Goal: Information Seeking & Learning: Understand process/instructions

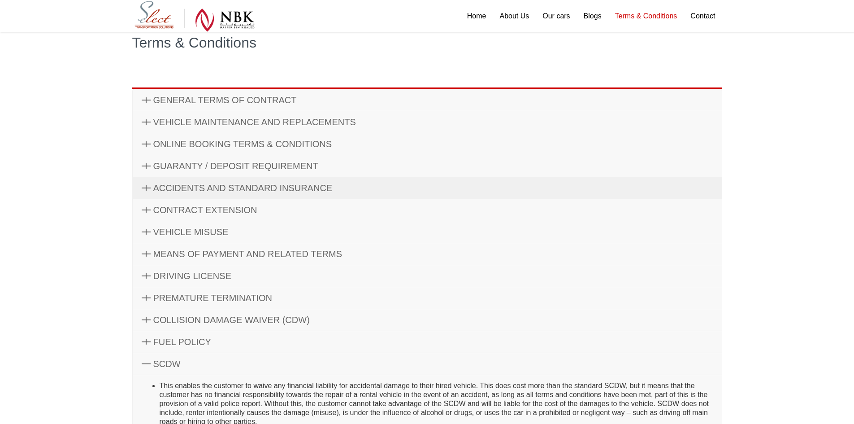
scroll to position [45, 0]
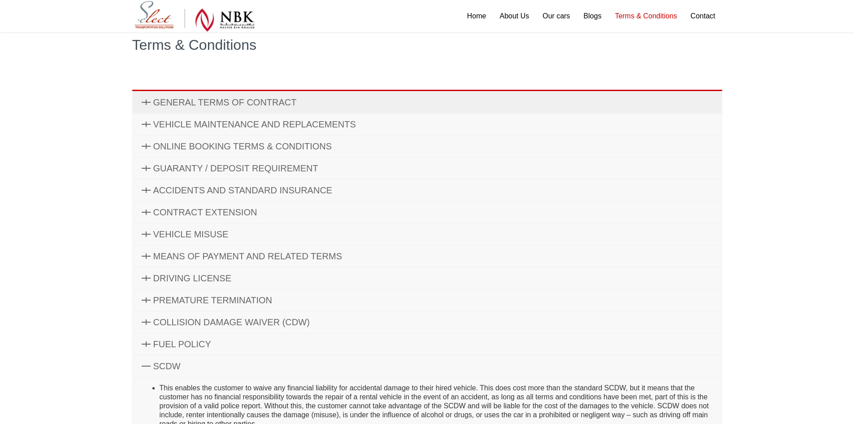
click at [227, 109] on link "GENERAL TERMS OF CONTRACT" at bounding box center [427, 102] width 589 height 22
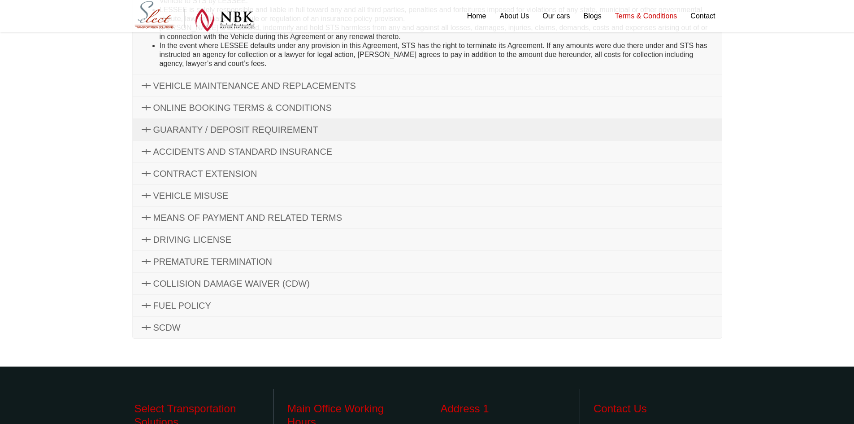
scroll to position [404, 0]
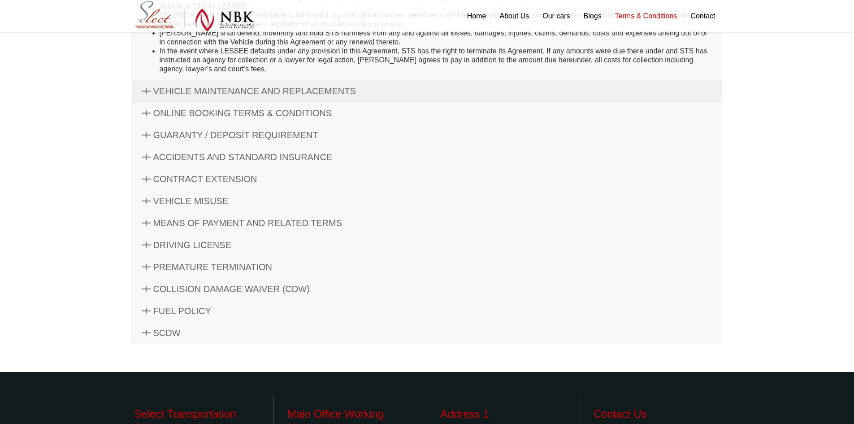
click at [270, 92] on span "VEHICLE MAINTENANCE AND REPLACEMENTS" at bounding box center [254, 91] width 203 height 10
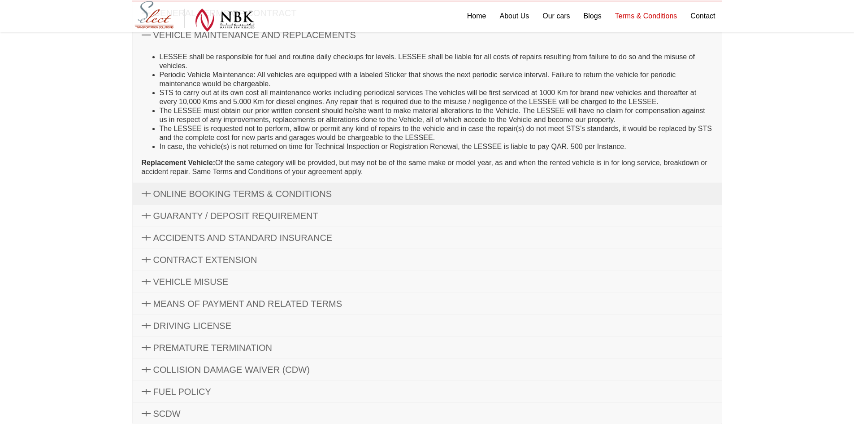
scroll to position [135, 0]
click at [272, 197] on span "ONLINE BOOKING TERMS & CONDITIONS" at bounding box center [242, 193] width 179 height 10
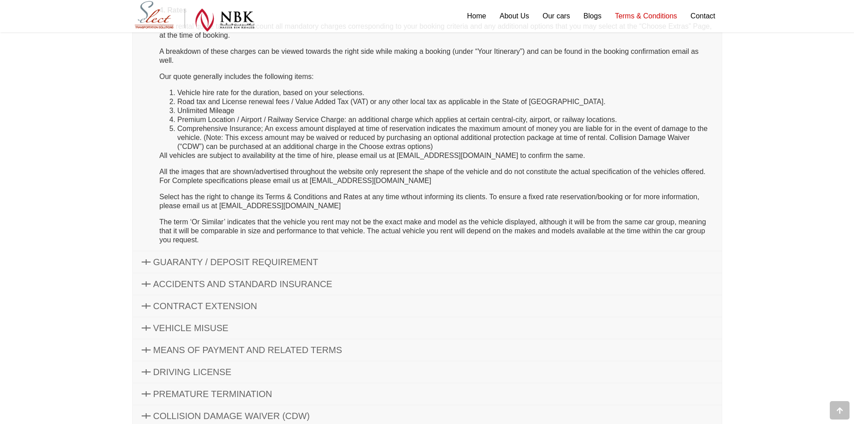
scroll to position [583, 0]
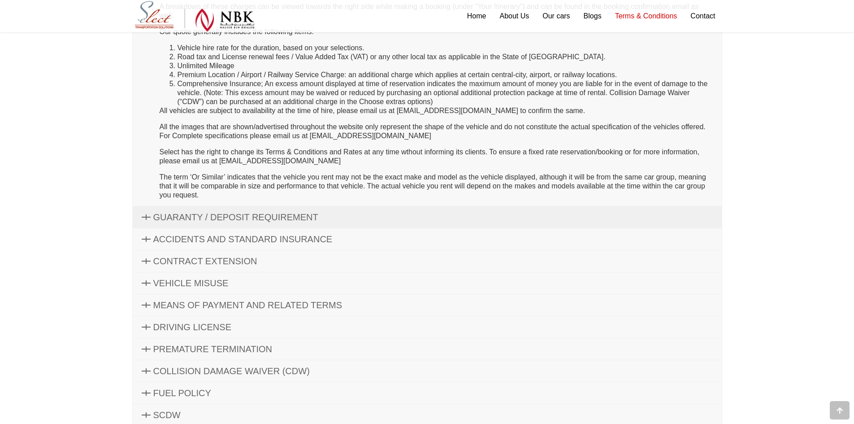
click at [276, 213] on span "GUARANTY / DEPOSIT REQUIREMENT" at bounding box center [235, 217] width 165 height 10
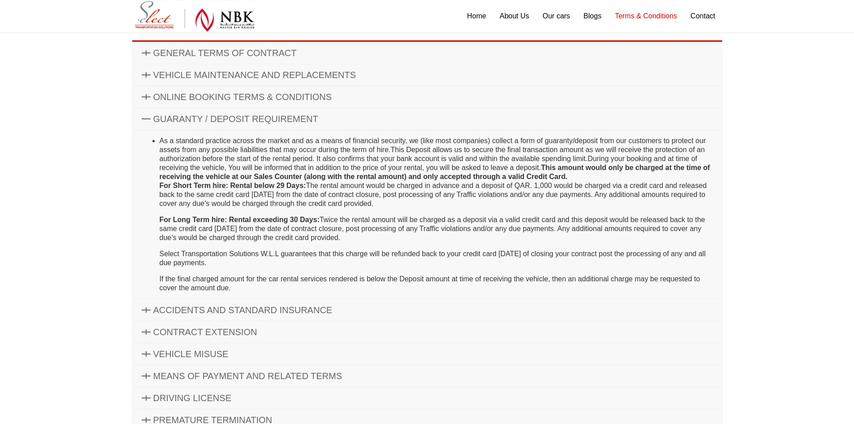
scroll to position [181, 0]
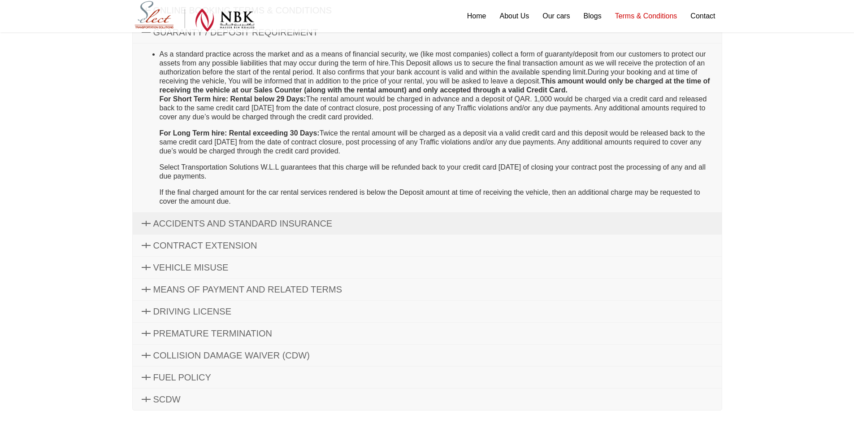
click at [280, 220] on span "ACCIDENTS AND STANDARD INSURANCE" at bounding box center [242, 223] width 179 height 10
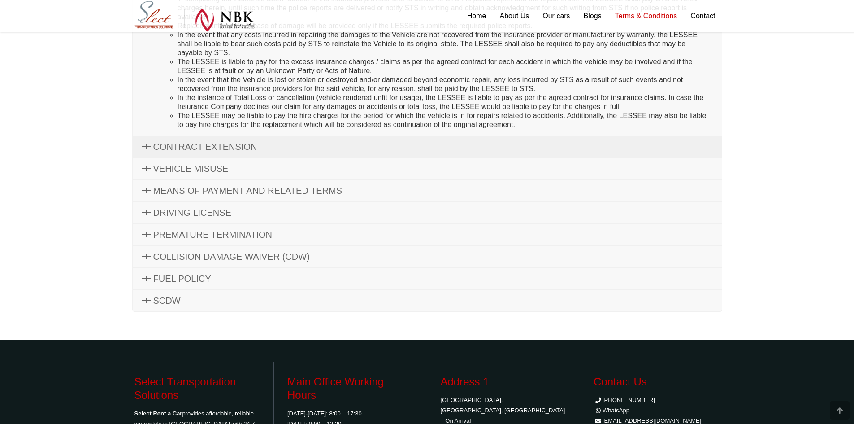
click at [280, 147] on link "CONTRACT EXTENSION" at bounding box center [427, 147] width 589 height 22
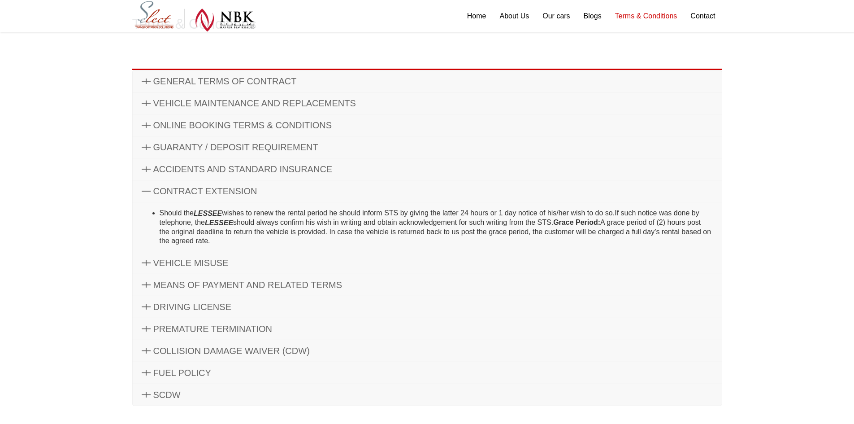
scroll to position [60, 0]
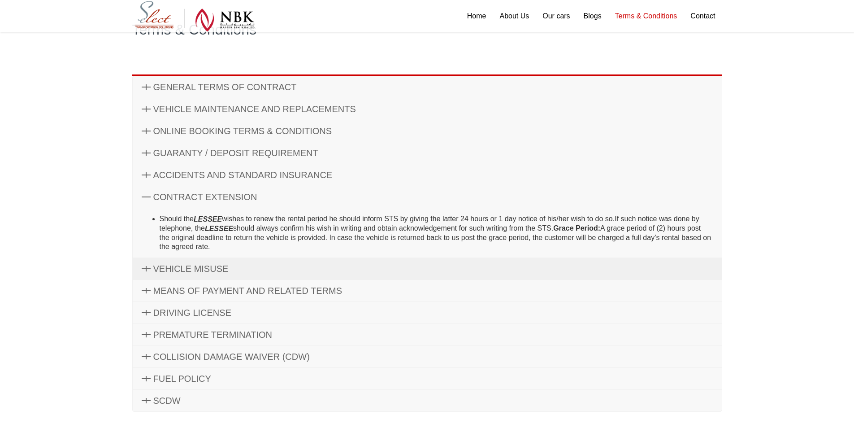
click at [247, 263] on link "VEHICLE MISUSE" at bounding box center [427, 269] width 589 height 22
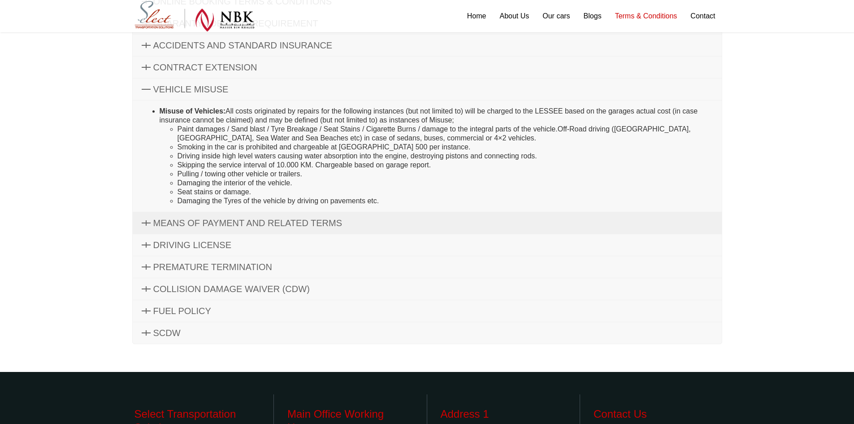
scroll to position [195, 0]
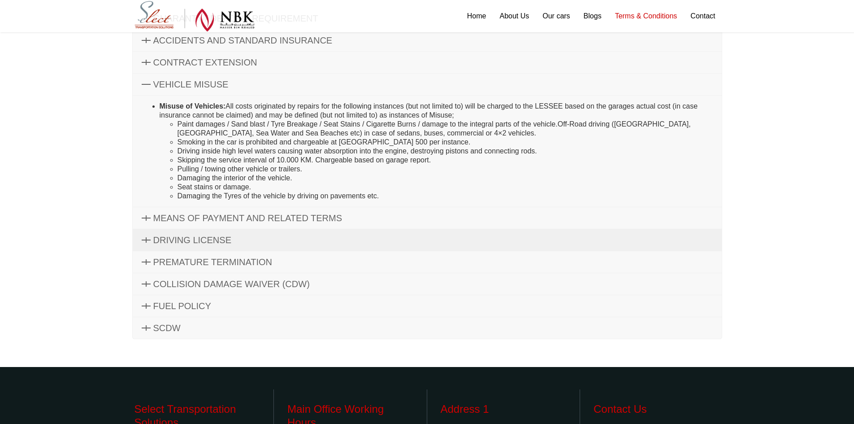
click at [274, 229] on link "DRIVING LICENSE" at bounding box center [427, 240] width 589 height 22
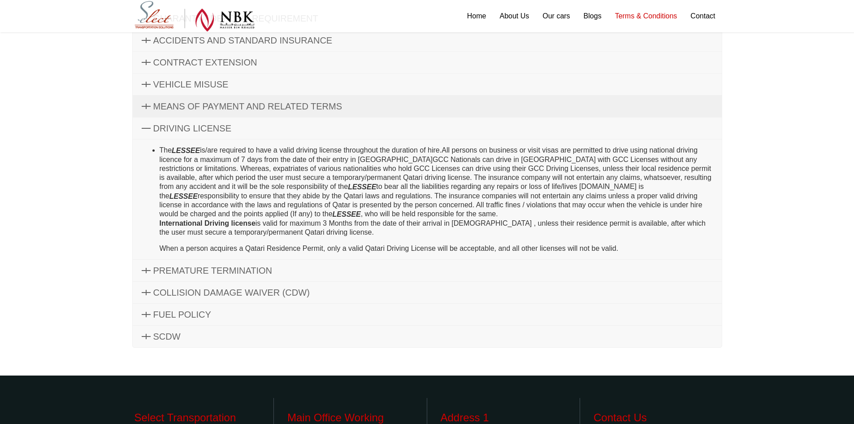
click at [286, 111] on link "MEANS OF PAYMENT AND RELATED TERMS" at bounding box center [427, 107] width 589 height 22
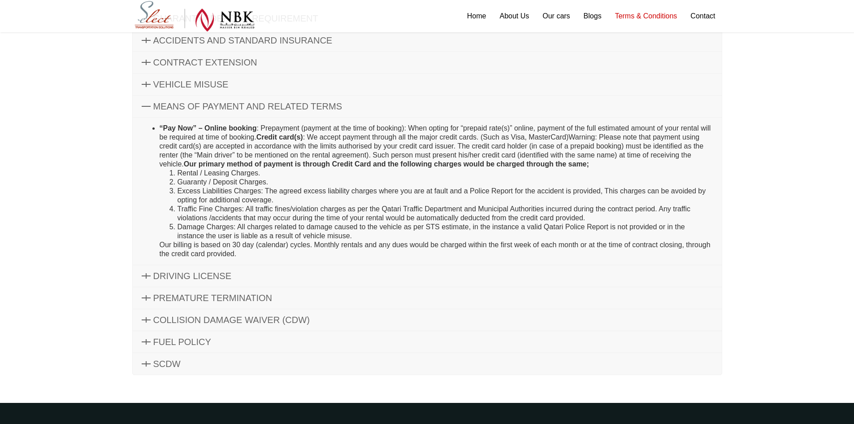
click at [282, 111] on link "MEANS OF PAYMENT AND RELATED TERMS" at bounding box center [427, 107] width 589 height 22
click at [187, 269] on link "DRIVING LICENSE" at bounding box center [427, 276] width 589 height 22
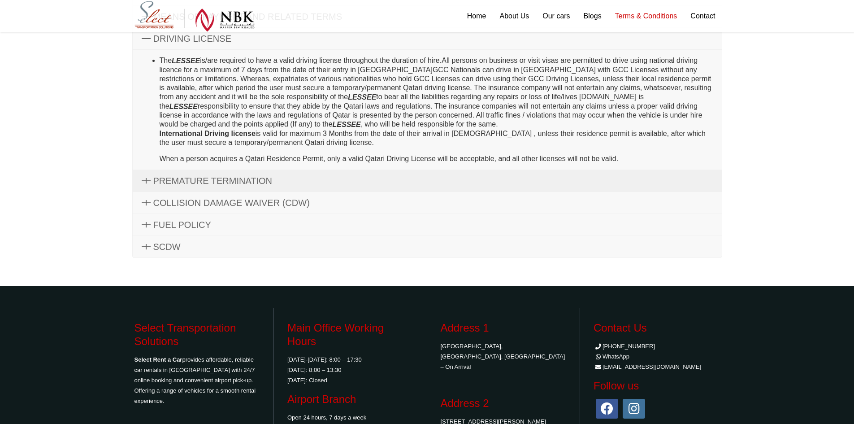
click at [232, 183] on span "PREMATURE TERMINATION" at bounding box center [212, 181] width 119 height 10
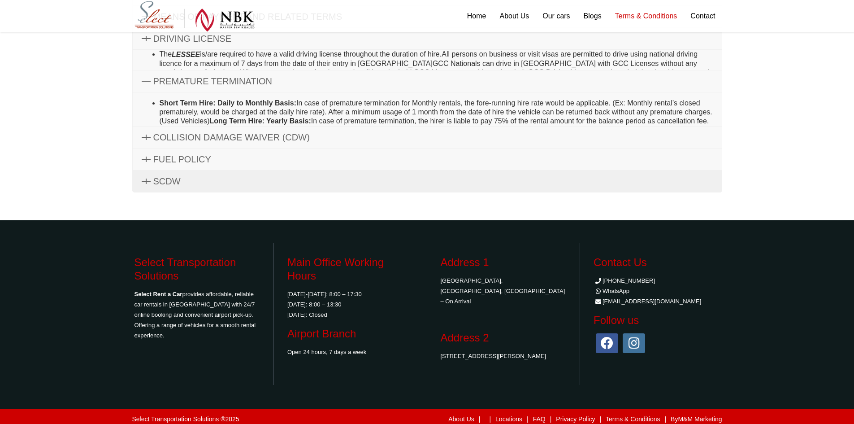
scroll to position [274, 0]
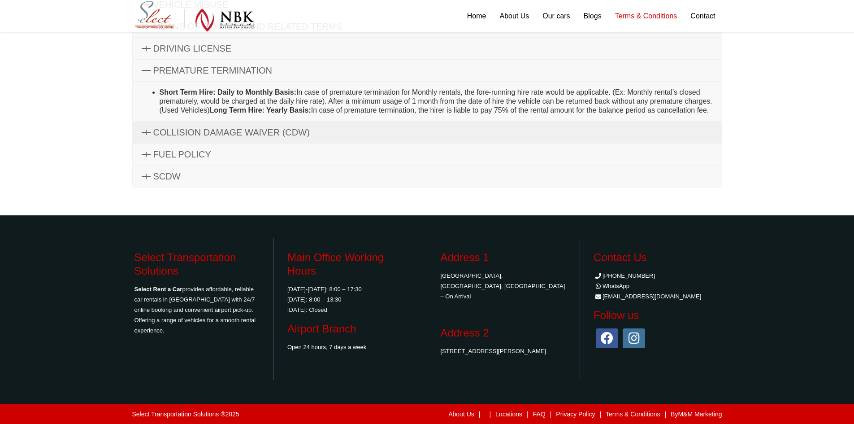
click at [282, 136] on span "COLLISION DAMAGE WAIVER (CDW)" at bounding box center [231, 132] width 156 height 10
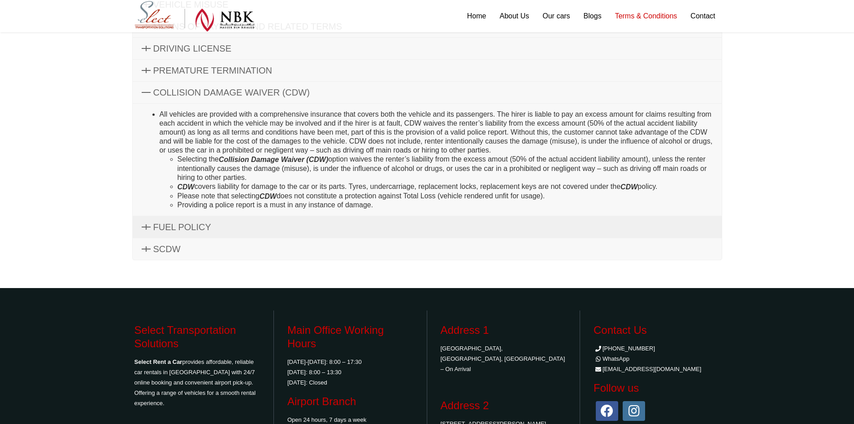
click at [248, 222] on link "FUEL POLICY" at bounding box center [427, 227] width 589 height 22
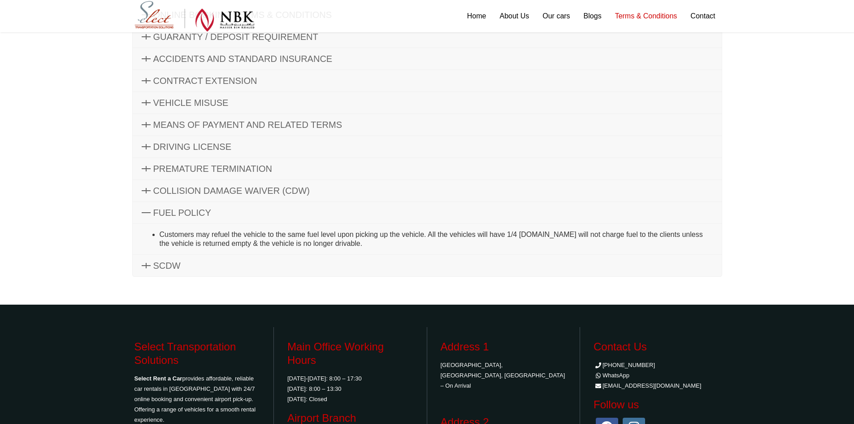
scroll to position [221, 0]
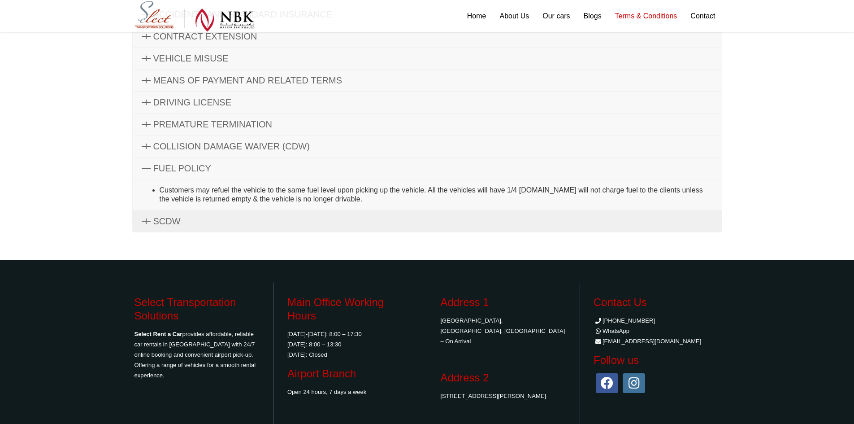
click at [162, 221] on span "SCDW" at bounding box center [166, 221] width 27 height 10
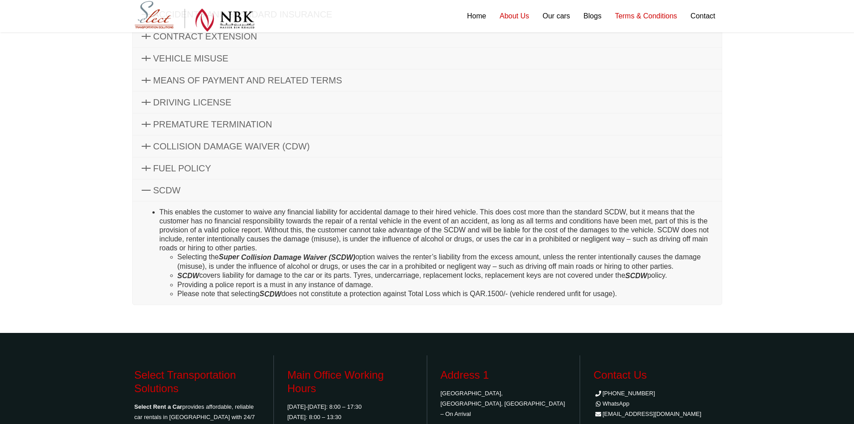
click at [525, 13] on link "About Us" at bounding box center [514, 16] width 43 height 32
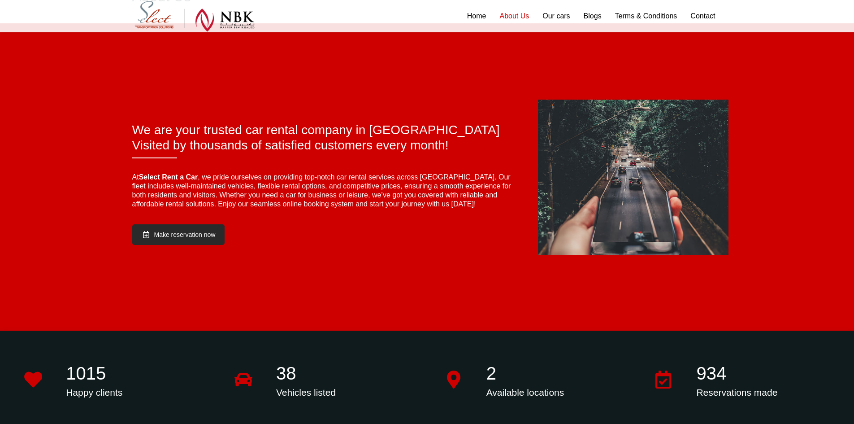
scroll to position [90, 0]
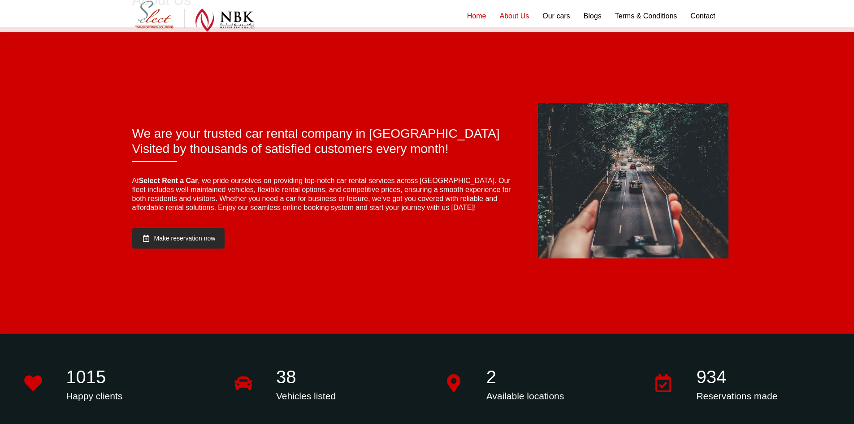
click at [466, 14] on link "Home" at bounding box center [476, 16] width 33 height 32
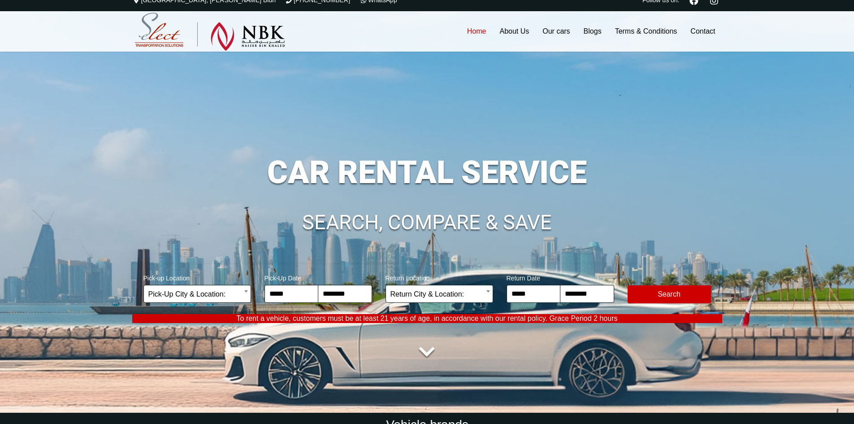
scroll to position [5, 0]
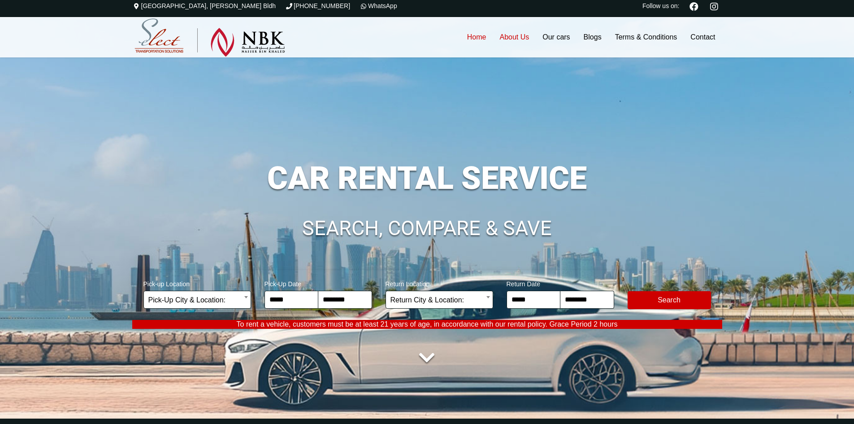
click at [515, 35] on link "About Us" at bounding box center [514, 37] width 43 height 40
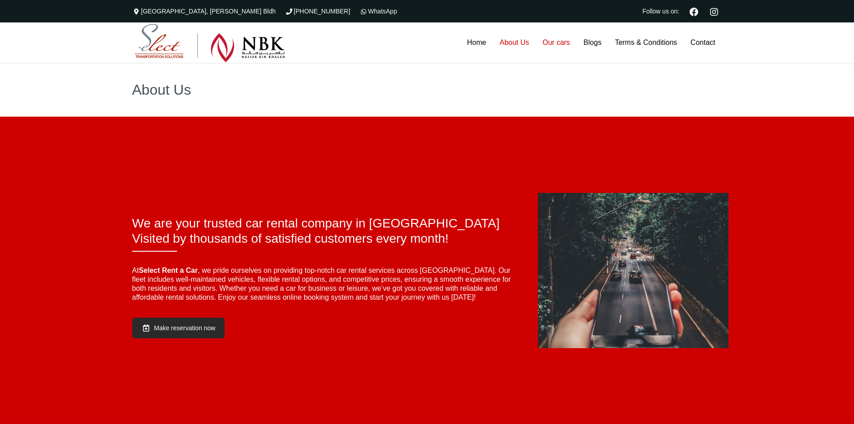
click at [551, 45] on link "Our cars" at bounding box center [556, 42] width 41 height 40
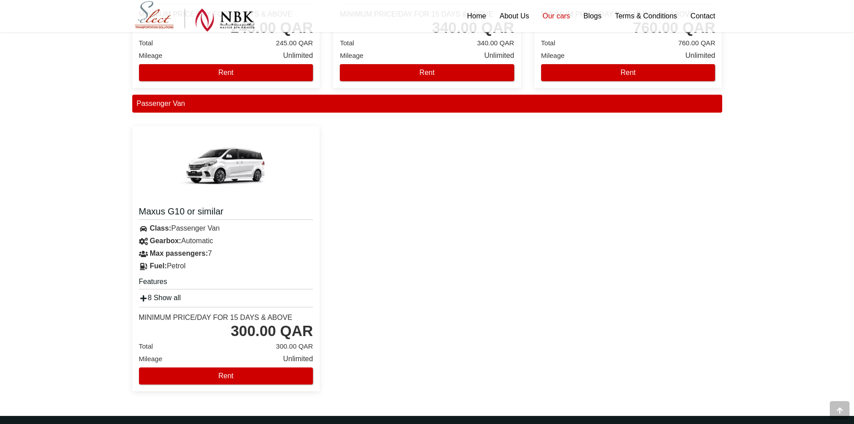
scroll to position [1770, 0]
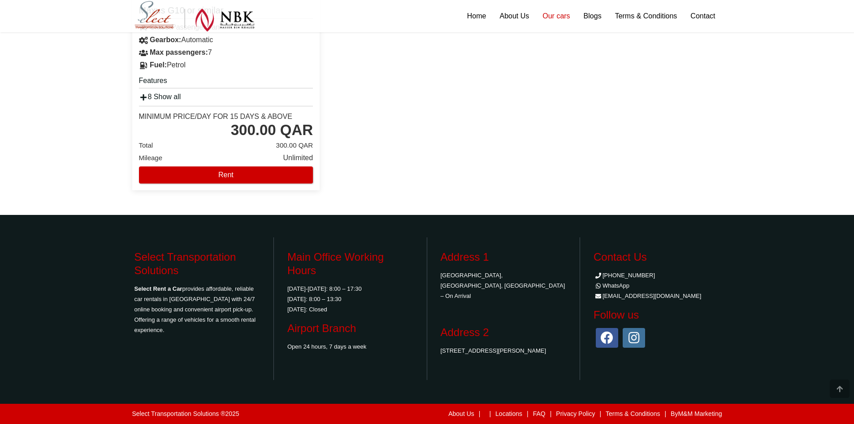
click at [538, 408] on div "About Us | | Locations | FAQ | Privacy Policy | Terms & Conditions | By M&M Mar…" at bounding box center [510, 413] width 424 height 11
click at [538, 412] on link "FAQ" at bounding box center [539, 413] width 13 height 7
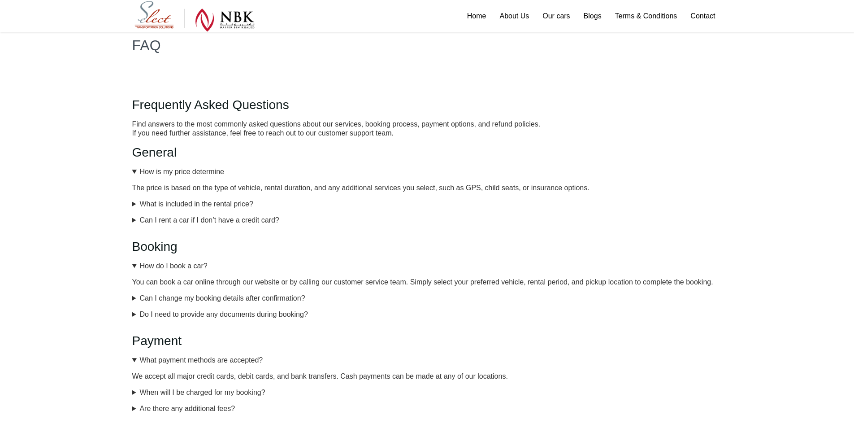
scroll to position [45, 0]
click at [172, 263] on summary "How do I book a car?" at bounding box center [427, 265] width 590 height 9
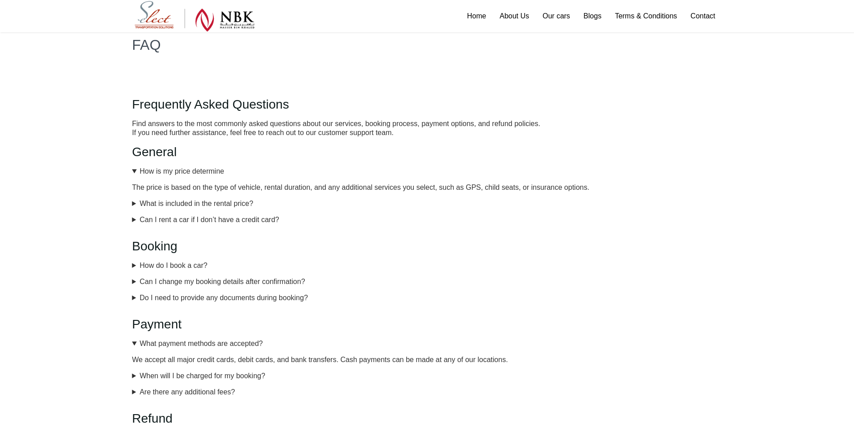
click at [172, 263] on summary "How do I book a car?" at bounding box center [427, 265] width 590 height 9
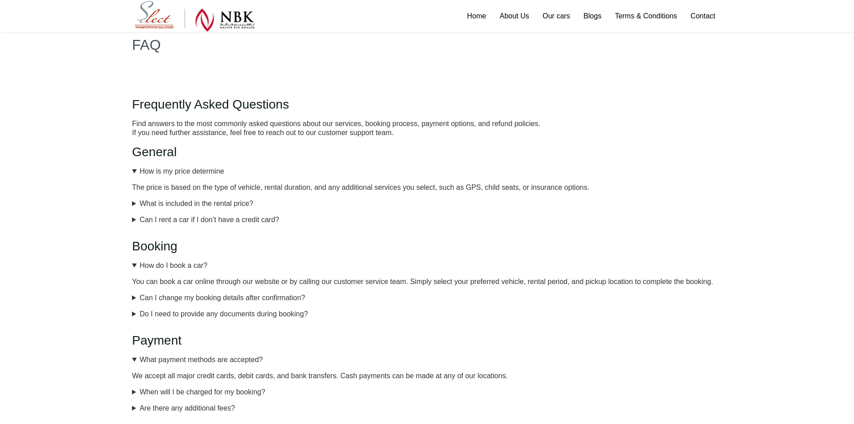
click at [172, 263] on summary "How do I book a car?" at bounding box center [427, 265] width 590 height 9
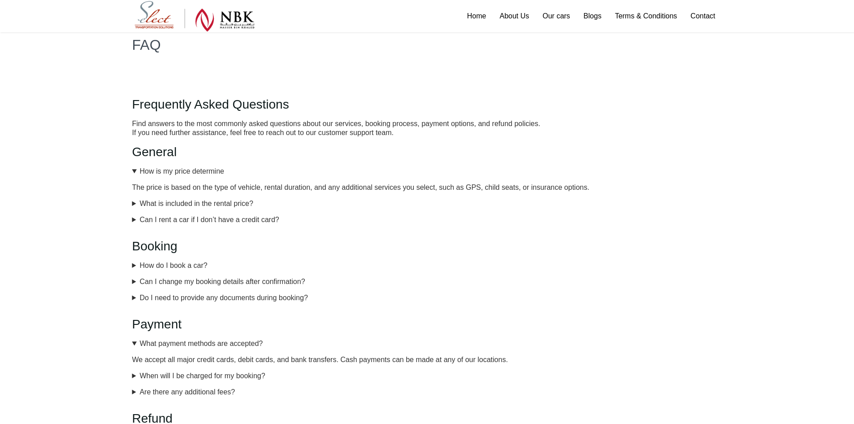
click at [172, 263] on summary "How do I book a car?" at bounding box center [427, 265] width 590 height 9
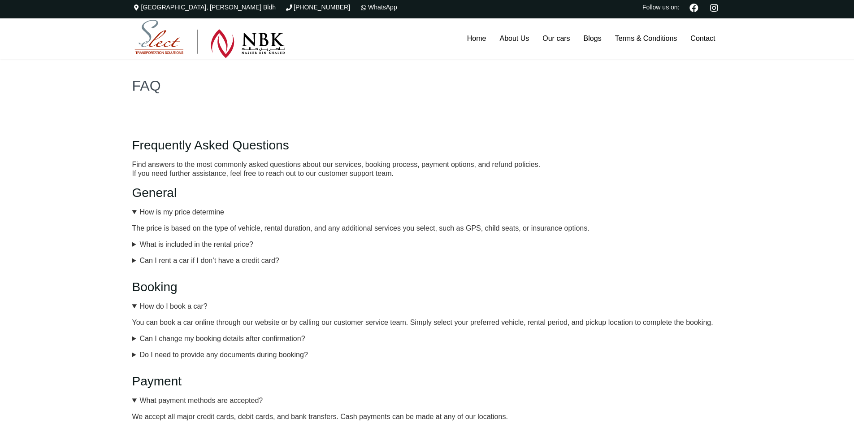
scroll to position [0, 0]
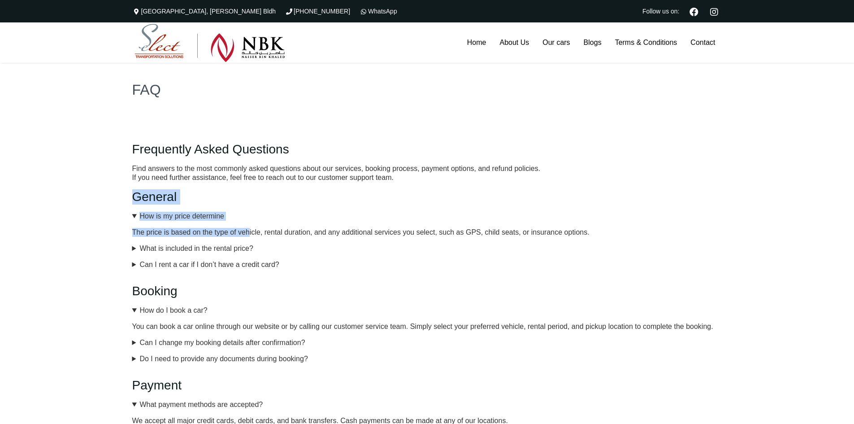
drag, startPoint x: 128, startPoint y: 201, endPoint x: 250, endPoint y: 231, distance: 125.3
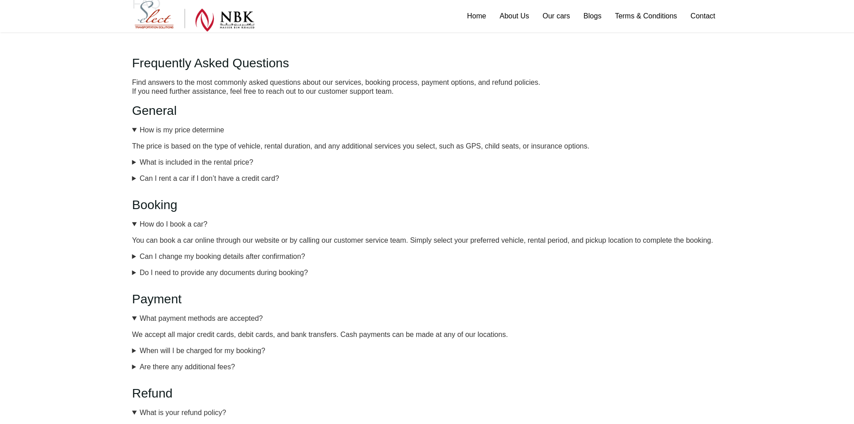
scroll to position [90, 0]
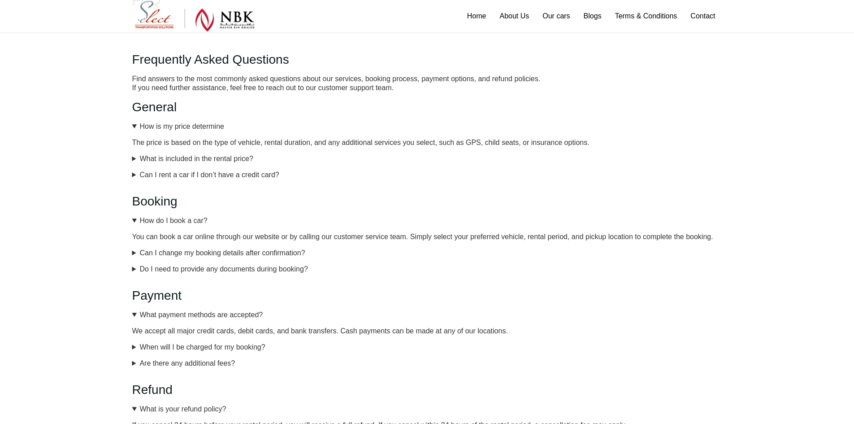
click at [162, 160] on summary "What is included in the rental price?" at bounding box center [427, 158] width 590 height 9
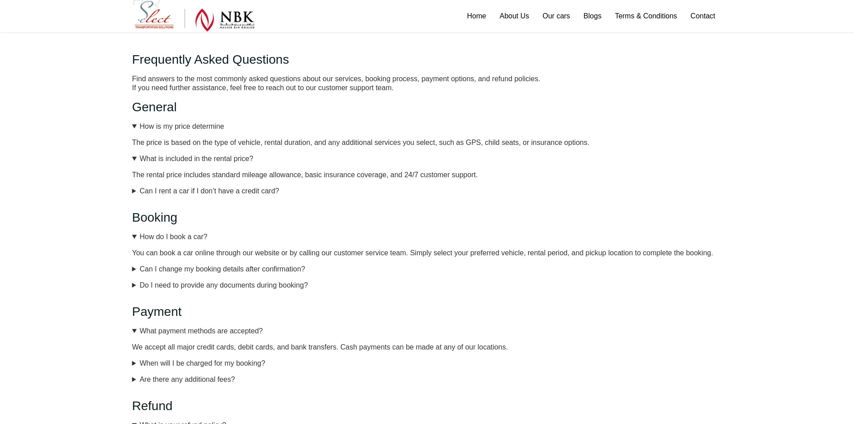
click at [163, 160] on summary "What is included in the rental price?" at bounding box center [427, 158] width 590 height 9
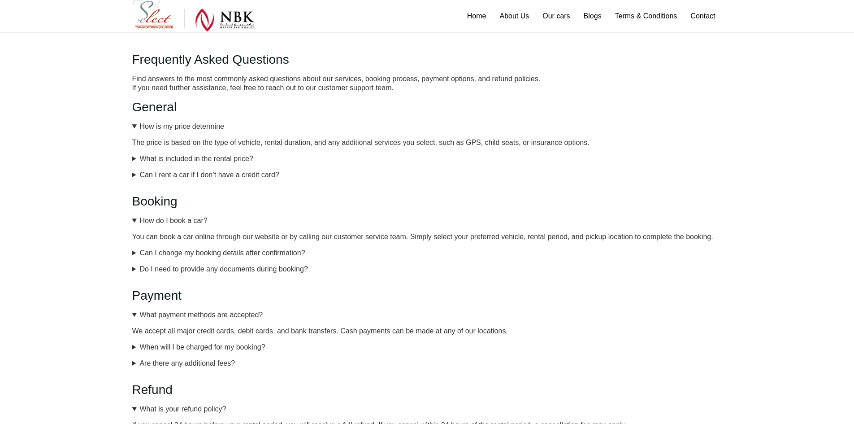
click at [165, 178] on summary "Can I rent a car if I don’t have a credit card?" at bounding box center [427, 174] width 590 height 9
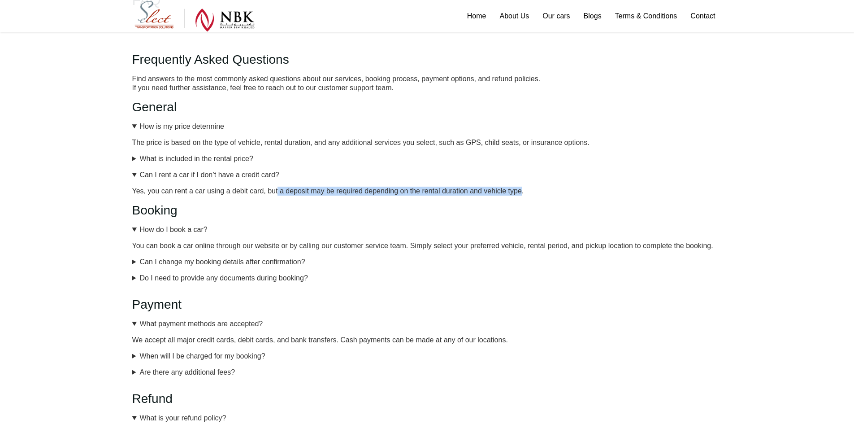
drag, startPoint x: 277, startPoint y: 191, endPoint x: 523, endPoint y: 190, distance: 245.7
click at [523, 190] on p "Yes, you can rent a car using a debit card, but a deposit may be required depen…" at bounding box center [427, 191] width 590 height 9
click at [253, 174] on summary "Can I rent a car if I don’t have a credit card?" at bounding box center [427, 174] width 590 height 9
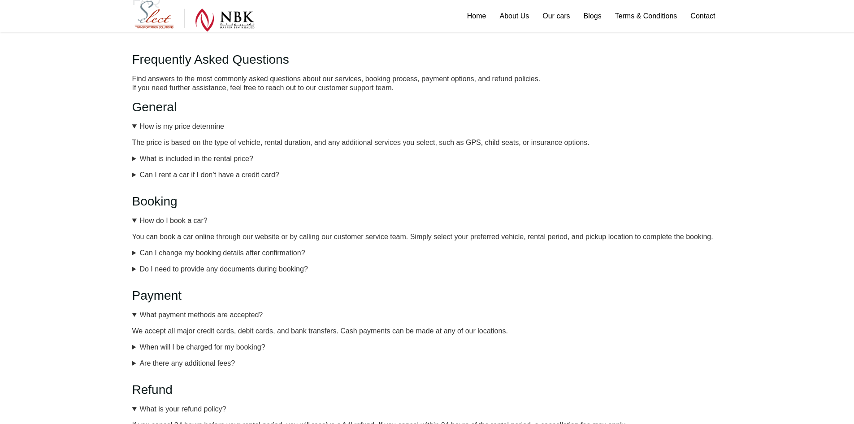
click at [204, 224] on summary "How do I book a car?" at bounding box center [427, 220] width 590 height 9
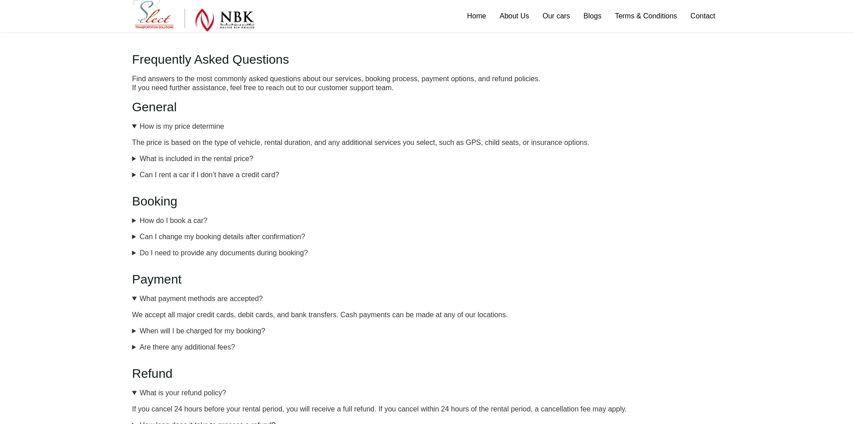
click at [204, 224] on summary "How do I book a car?" at bounding box center [427, 220] width 590 height 9
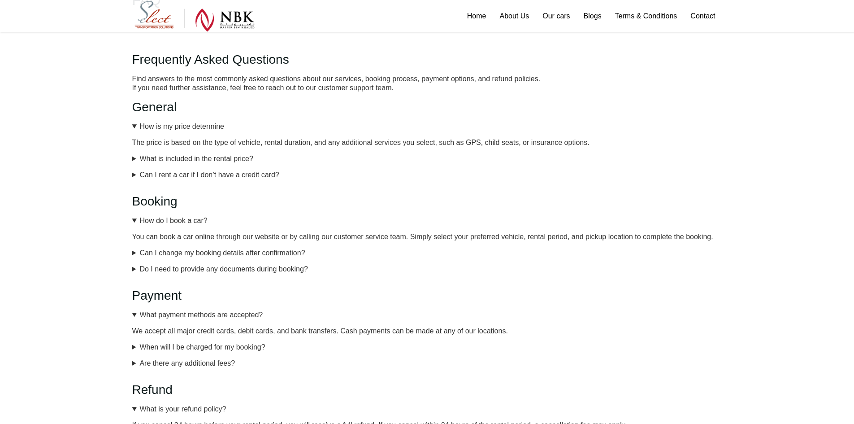
click at [204, 224] on summary "How do I book a car?" at bounding box center [427, 220] width 590 height 9
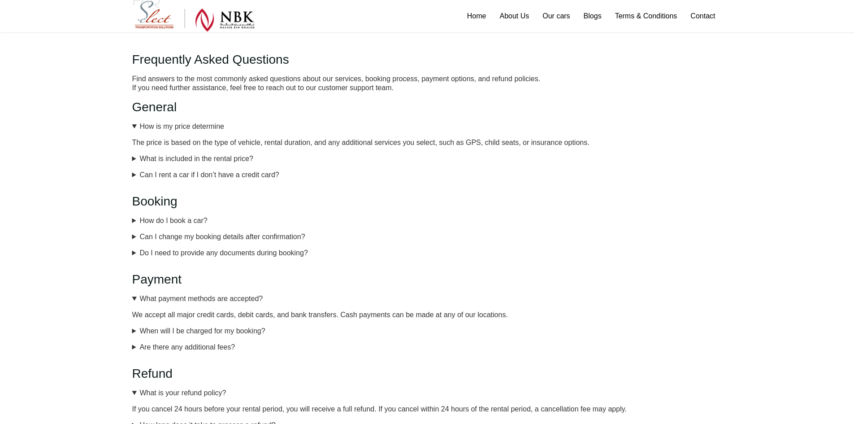
click at [200, 238] on summary "Can I change my booking details after confirmation?" at bounding box center [427, 236] width 590 height 9
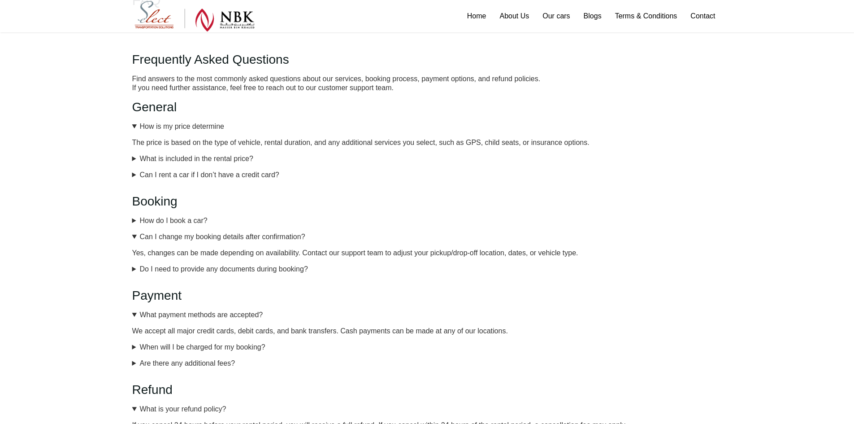
click at [200, 237] on summary "Can I change my booking details after confirmation?" at bounding box center [427, 236] width 590 height 9
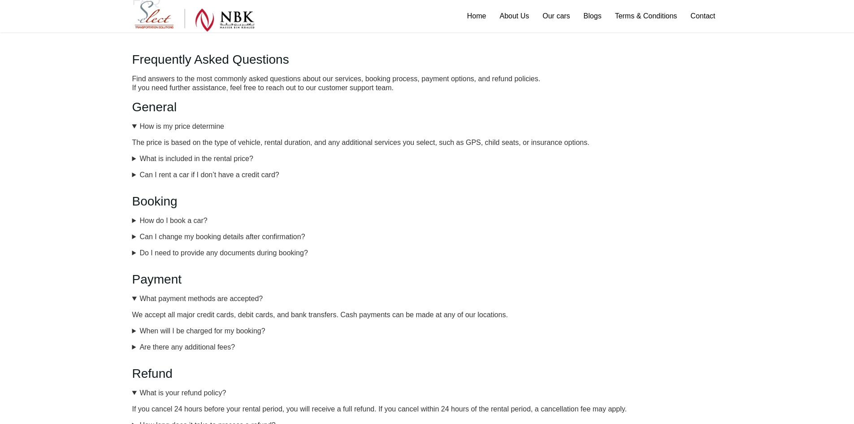
click at [201, 250] on summary "Do I need to provide any documents during booking?" at bounding box center [427, 252] width 590 height 9
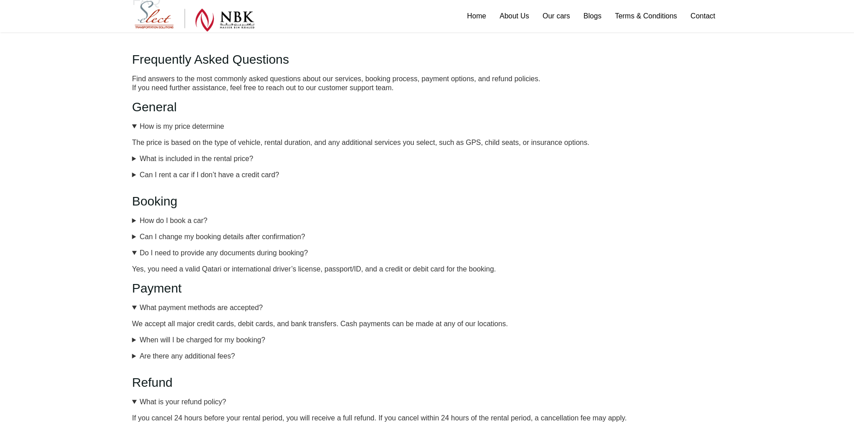
click at [201, 250] on summary "Do I need to provide any documents during booking?" at bounding box center [427, 252] width 590 height 9
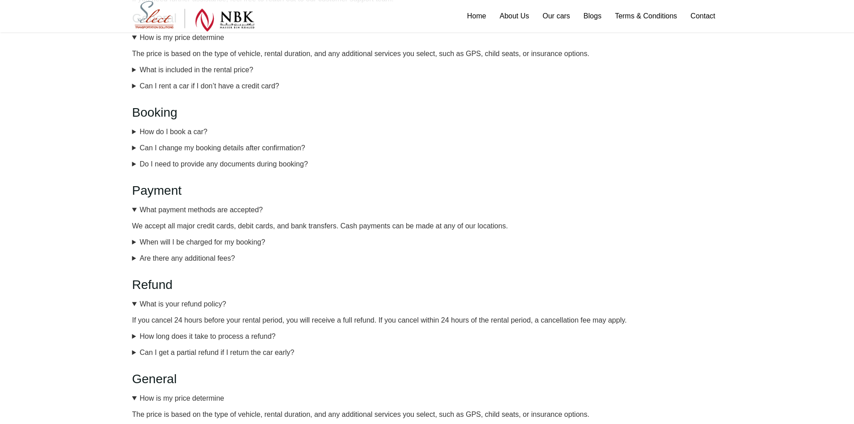
scroll to position [179, 0]
click at [206, 207] on summary "What payment methods are accepted?" at bounding box center [427, 208] width 590 height 9
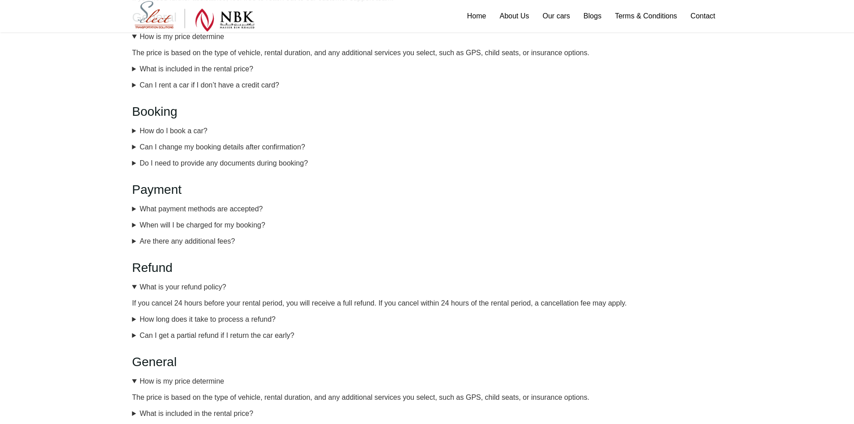
click at [206, 207] on summary "What payment methods are accepted?" at bounding box center [427, 208] width 590 height 9
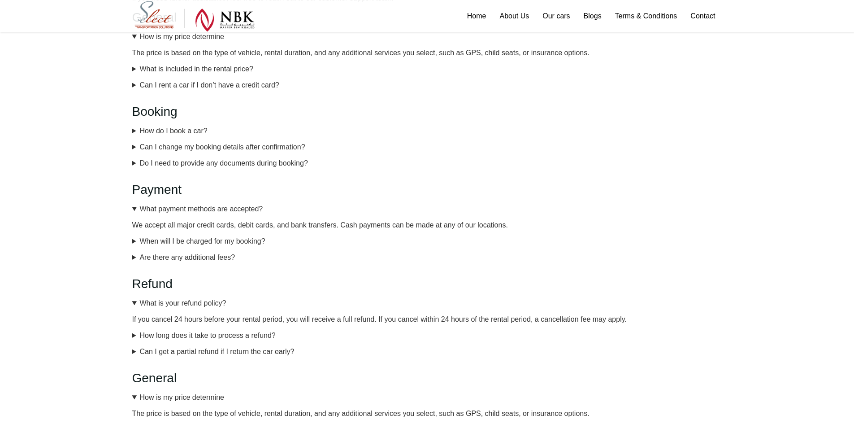
click at [206, 207] on summary "What payment methods are accepted?" at bounding box center [427, 208] width 590 height 9
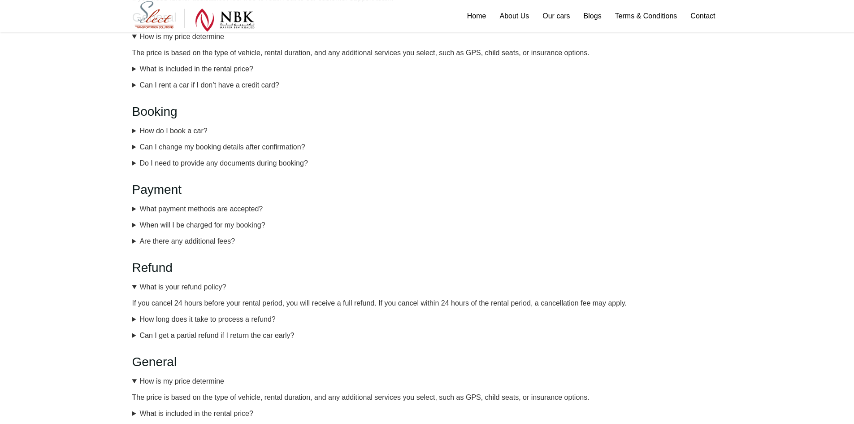
click at [206, 207] on summary "What payment methods are accepted?" at bounding box center [427, 208] width 590 height 9
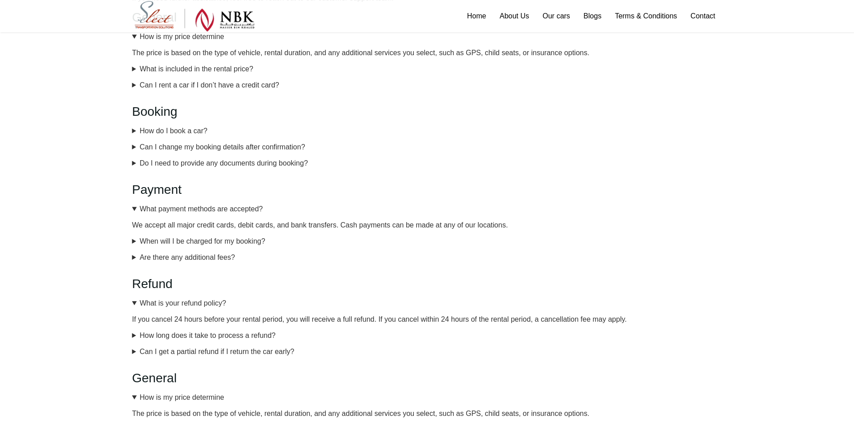
click at [206, 207] on summary "What payment methods are accepted?" at bounding box center [427, 208] width 590 height 9
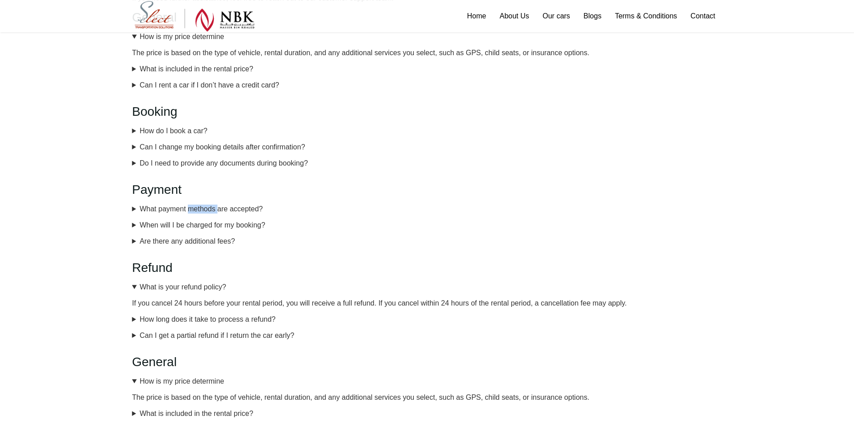
click at [206, 207] on summary "What payment methods are accepted?" at bounding box center [427, 208] width 590 height 9
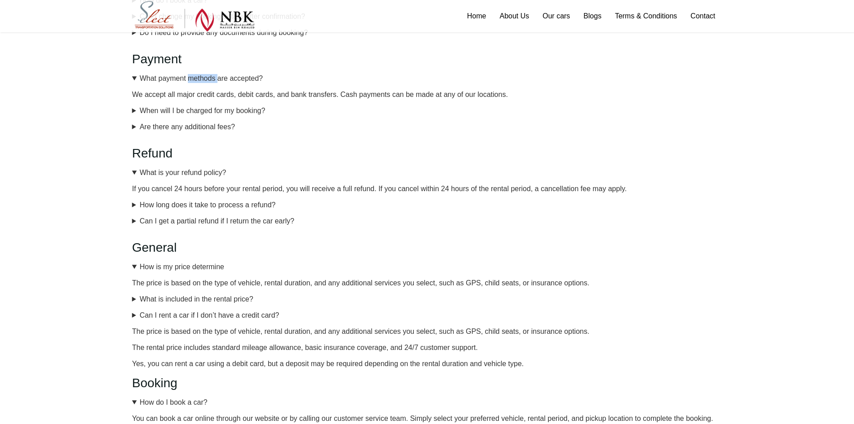
scroll to position [314, 0]
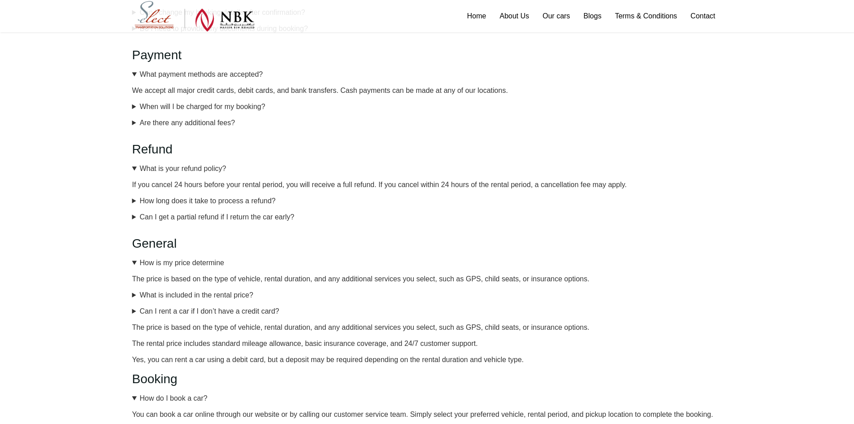
click at [188, 200] on summary "How long does it take to process a refund?" at bounding box center [427, 200] width 590 height 9
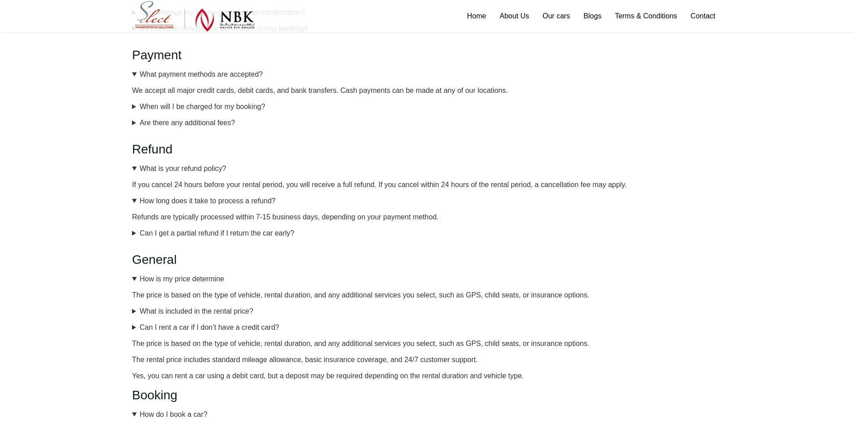
click at [196, 237] on summary "Can I get a partial refund if I return the car early?" at bounding box center [427, 233] width 590 height 9
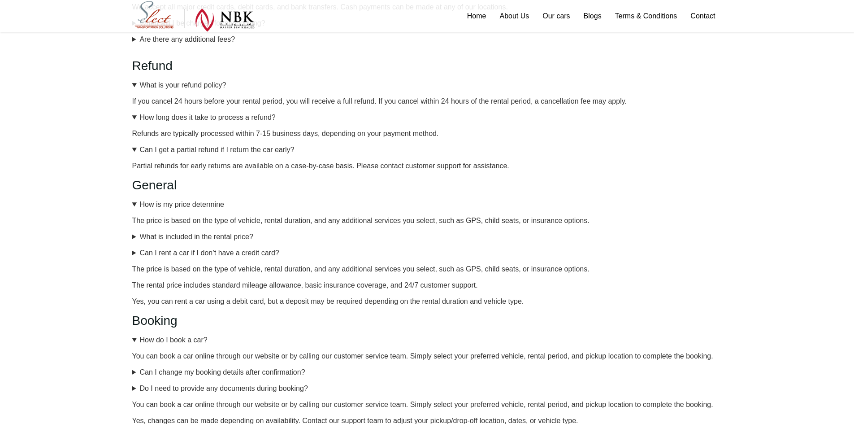
scroll to position [404, 0]
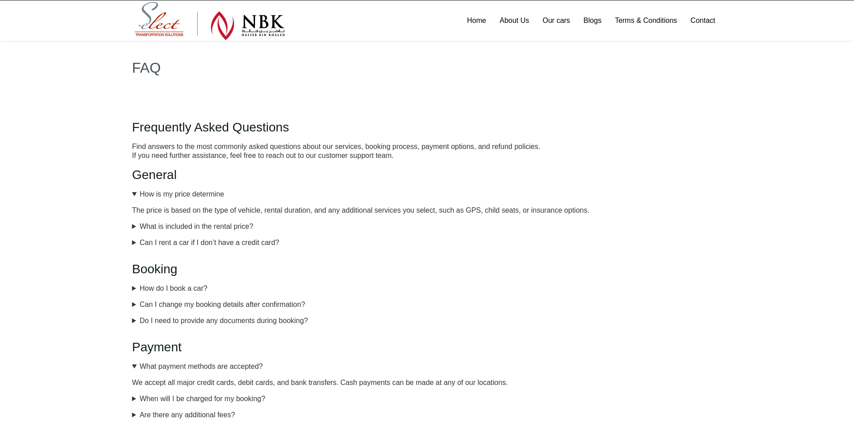
scroll to position [0, 0]
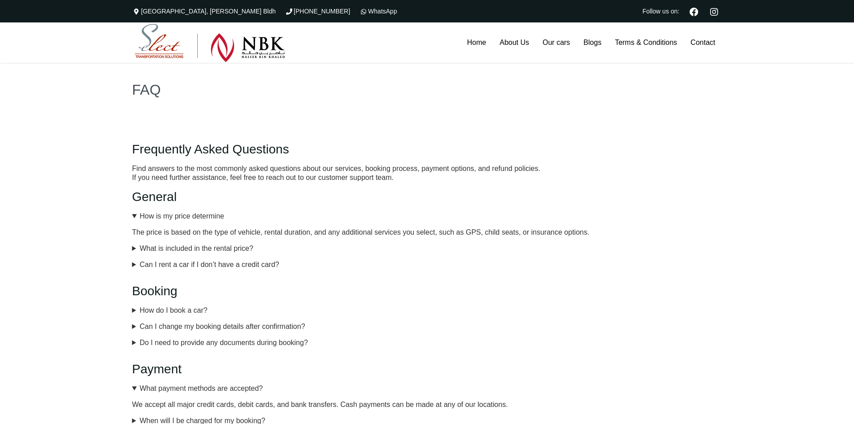
click at [210, 222] on details "How is my price determine The price is based on the type of vehicle, rental dur…" at bounding box center [427, 224] width 590 height 25
click at [207, 220] on summary "How is my price determine" at bounding box center [427, 216] width 590 height 9
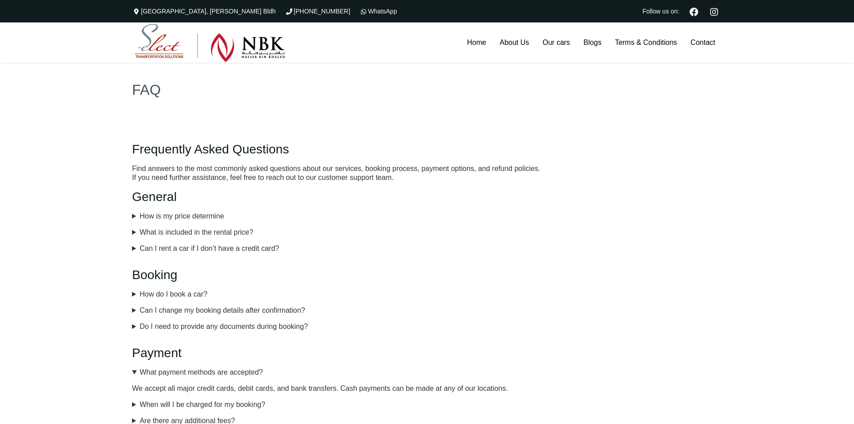
click at [205, 231] on summary "What is included in the rental price?" at bounding box center [427, 232] width 590 height 9
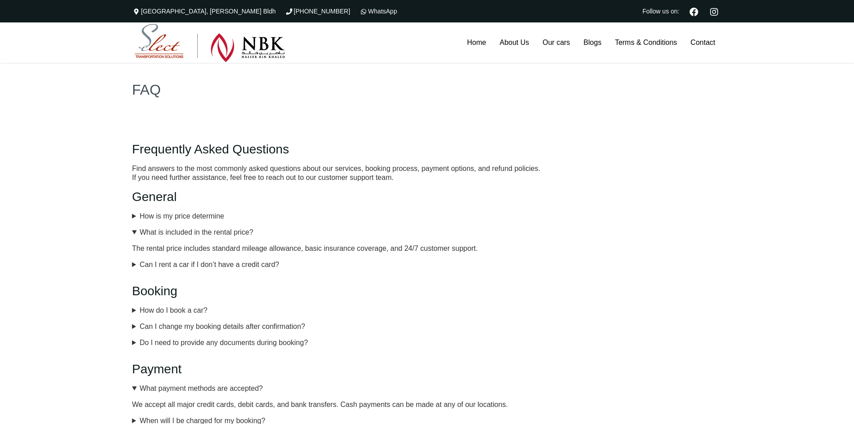
click at [205, 231] on summary "What is included in the rental price?" at bounding box center [427, 232] width 590 height 9
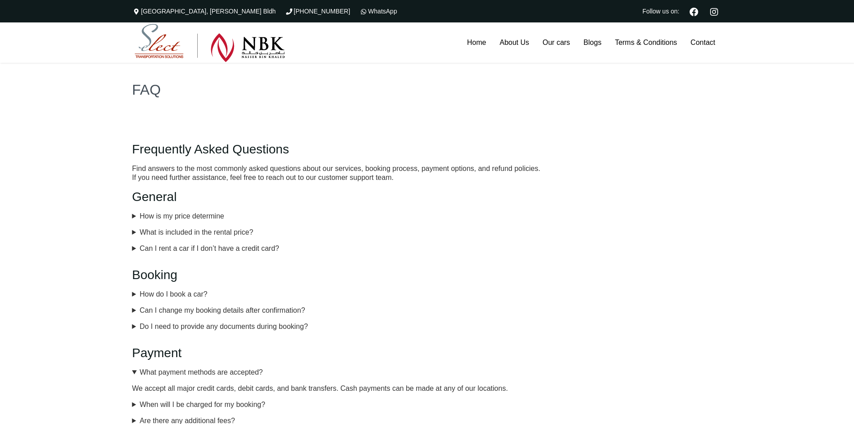
click at [201, 251] on summary "Can I rent a car if I don’t have a credit card?" at bounding box center [427, 248] width 590 height 9
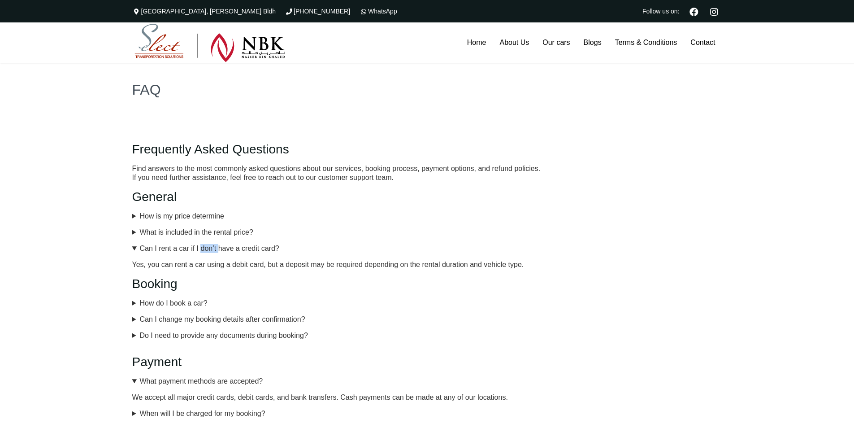
click at [201, 250] on summary "Can I rent a car if I don’t have a credit card?" at bounding box center [427, 248] width 590 height 9
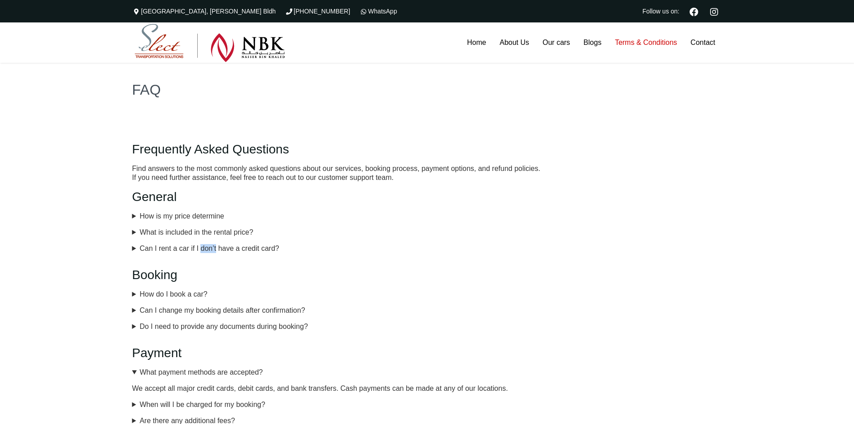
click at [625, 46] on link "Terms & Conditions" at bounding box center [646, 42] width 76 height 40
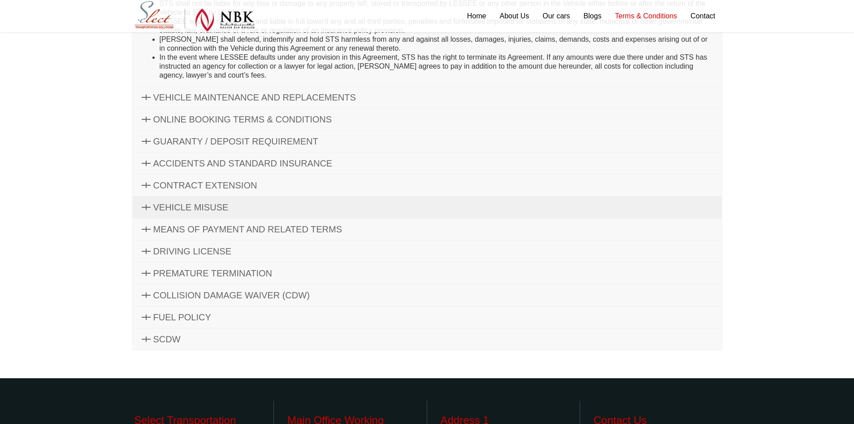
scroll to position [404, 0]
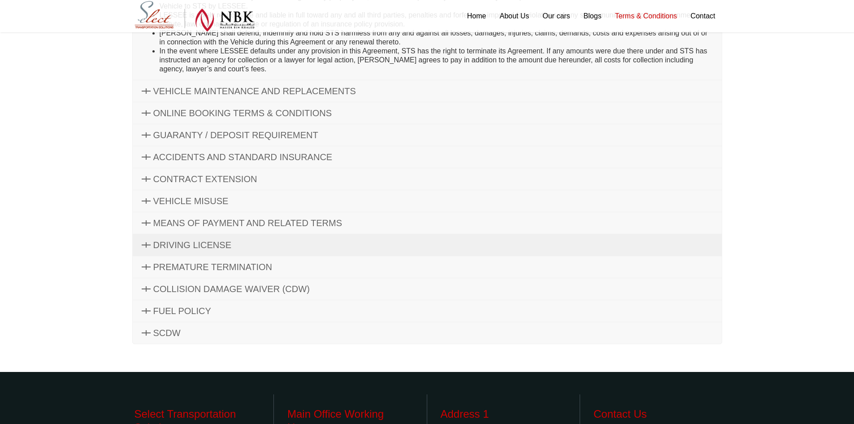
click at [219, 244] on span "DRIVING LICENSE" at bounding box center [192, 245] width 78 height 10
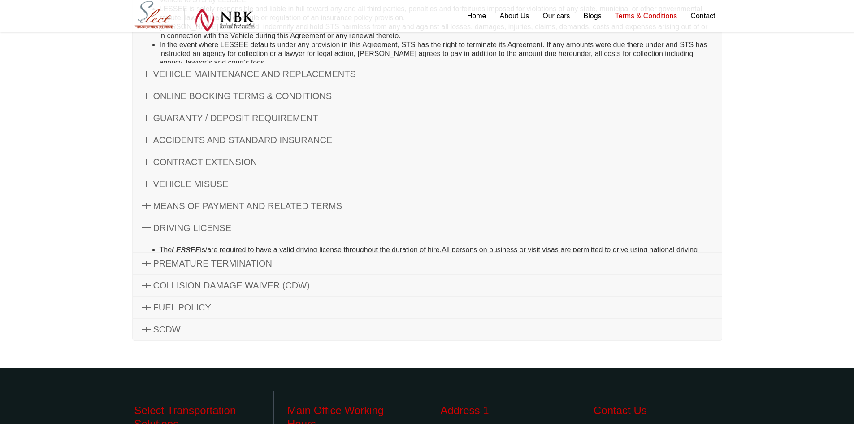
scroll to position [195, 0]
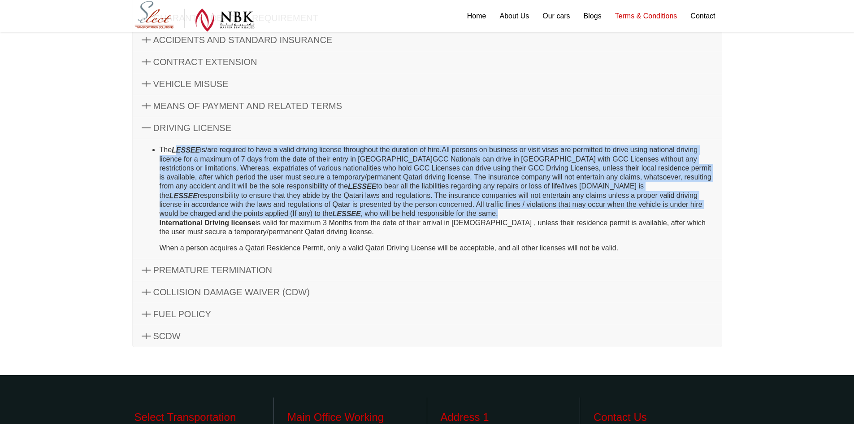
drag, startPoint x: 178, startPoint y: 152, endPoint x: 476, endPoint y: 215, distance: 304.3
click at [476, 215] on li "The LESSEE is/are required to have a valid driving license throughout the durat…" at bounding box center [436, 198] width 553 height 107
drag, startPoint x: 476, startPoint y: 215, endPoint x: 471, endPoint y: 215, distance: 4.9
click at [476, 215] on li "The LESSEE is/are required to have a valid driving license throughout the durat…" at bounding box center [436, 198] width 553 height 107
click at [207, 159] on li "The LESSEE is/are required to have a valid driving license throughout the durat…" at bounding box center [436, 198] width 553 height 107
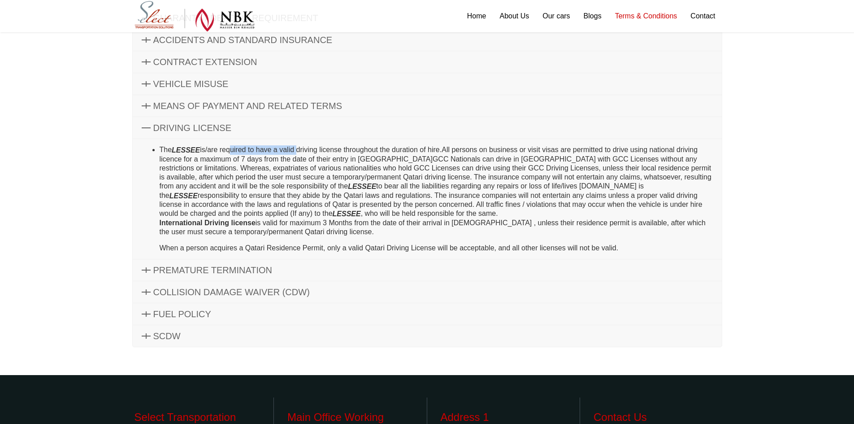
drag, startPoint x: 232, startPoint y: 148, endPoint x: 299, endPoint y: 151, distance: 66.8
click at [299, 151] on li "The LESSEE is/are required to have a valid driving license throughout the durat…" at bounding box center [436, 198] width 553 height 107
click at [287, 153] on li "The LESSEE is/are required to have a valid driving license throughout the durat…" at bounding box center [436, 198] width 553 height 107
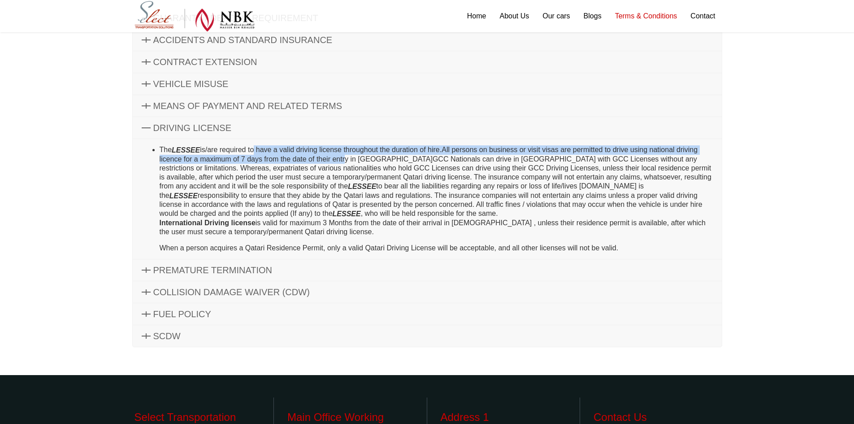
drag, startPoint x: 260, startPoint y: 148, endPoint x: 343, endPoint y: 157, distance: 84.4
click at [343, 157] on li "The LESSEE is/are required to have a valid driving license throughout the durat…" at bounding box center [436, 198] width 553 height 107
drag, startPoint x: 338, startPoint y: 149, endPoint x: 412, endPoint y: 155, distance: 74.2
click at [412, 155] on li "The LESSEE is/are required to have a valid driving license throughout the durat…" at bounding box center [436, 198] width 553 height 107
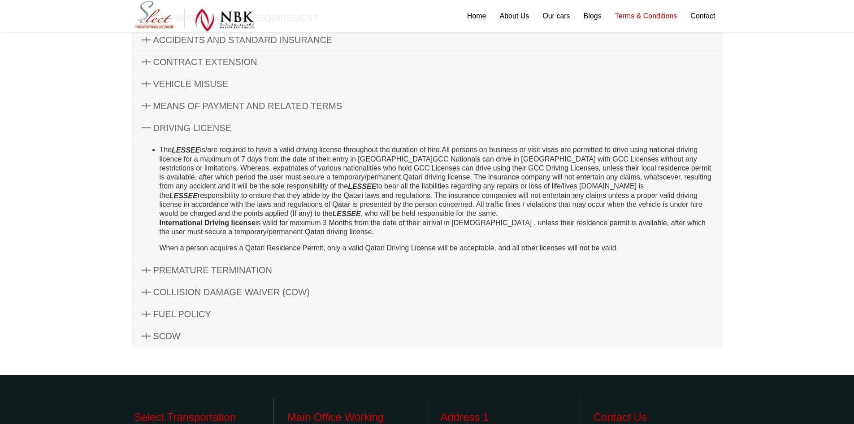
click at [412, 154] on li "The LESSEE is/are required to have a valid driving license throughout the durat…" at bounding box center [436, 198] width 553 height 107
drag, startPoint x: 431, startPoint y: 149, endPoint x: 452, endPoint y: 150, distance: 20.6
click at [452, 150] on li "The LESSEE is/are required to have a valid driving license throughout the durat…" at bounding box center [436, 198] width 553 height 107
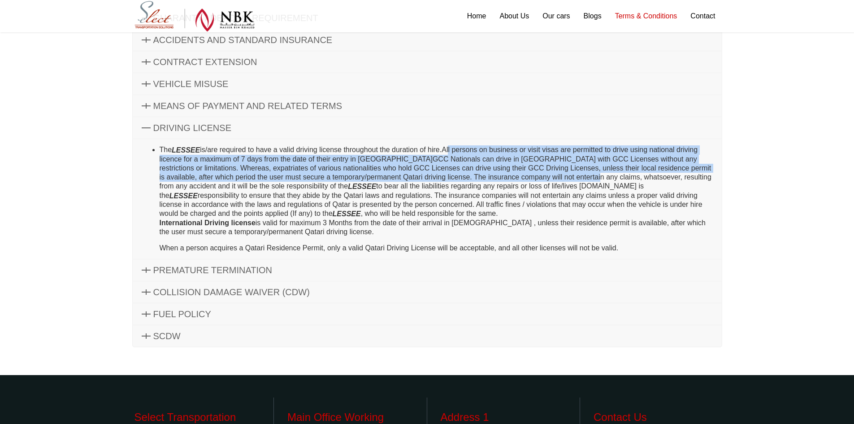
drag, startPoint x: 448, startPoint y: 148, endPoint x: 563, endPoint y: 180, distance: 119.1
click at [563, 180] on li "The LESSEE is/are required to have a valid driving license throughout the durat…" at bounding box center [436, 198] width 553 height 107
click at [553, 155] on li "The LESSEE is/are required to have a valid driving license throughout the durat…" at bounding box center [436, 198] width 553 height 107
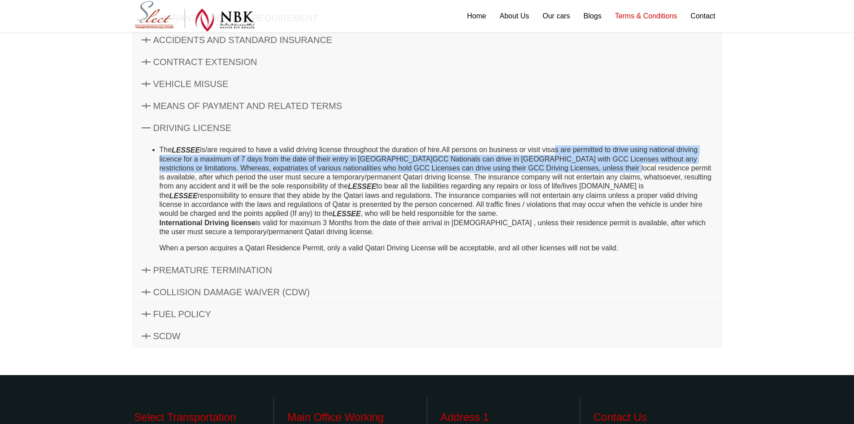
drag, startPoint x: 556, startPoint y: 150, endPoint x: 598, endPoint y: 167, distance: 46.0
click at [598, 167] on li "The LESSEE is/are required to have a valid driving license throughout the durat…" at bounding box center [436, 198] width 553 height 107
click at [598, 168] on li "The LESSEE is/are required to have a valid driving license throughout the durat…" at bounding box center [436, 198] width 553 height 107
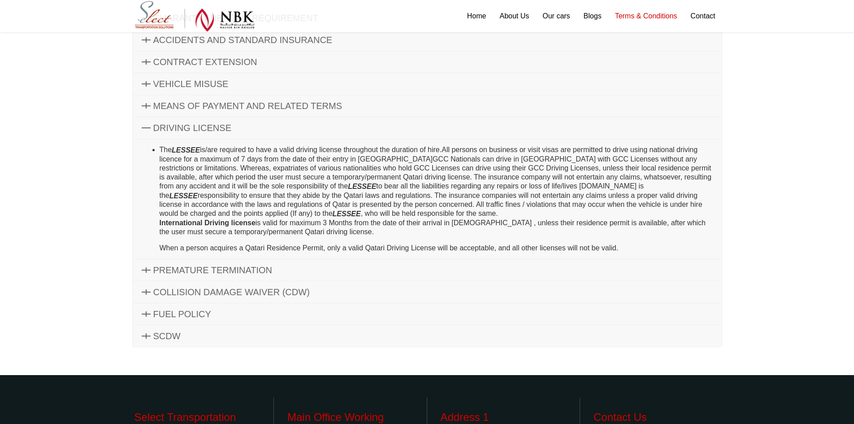
click at [616, 154] on li "The LESSEE is/are required to have a valid driving license throughout the durat…" at bounding box center [436, 198] width 553 height 107
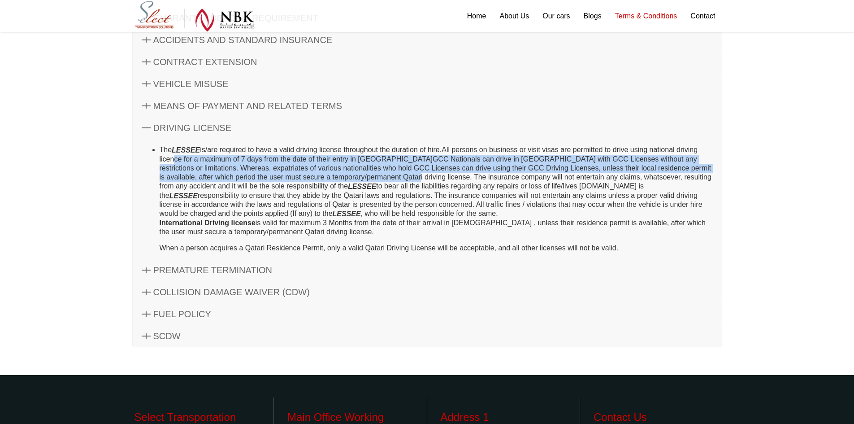
drag, startPoint x: 170, startPoint y: 159, endPoint x: 374, endPoint y: 177, distance: 204.8
click at [374, 177] on li "The LESSEE is/are required to have a valid driving license throughout the durat…" at bounding box center [436, 198] width 553 height 107
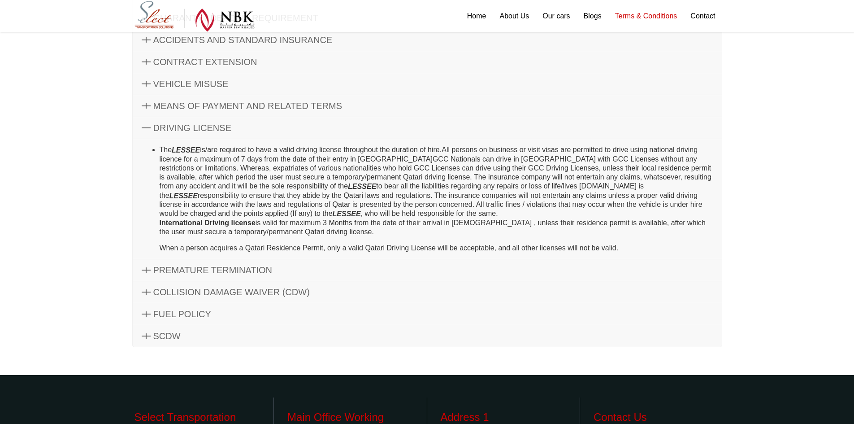
click at [355, 184] on li "The LESSEE is/are required to have a valid driving license throughout the durat…" at bounding box center [436, 198] width 553 height 107
drag, startPoint x: 653, startPoint y: 148, endPoint x: 263, endPoint y: 161, distance: 390.3
click at [263, 161] on li "The LESSEE is/are required to have a valid driving license throughout the durat…" at bounding box center [436, 198] width 553 height 107
copy li "national driving licence for a maximum of 7 days"
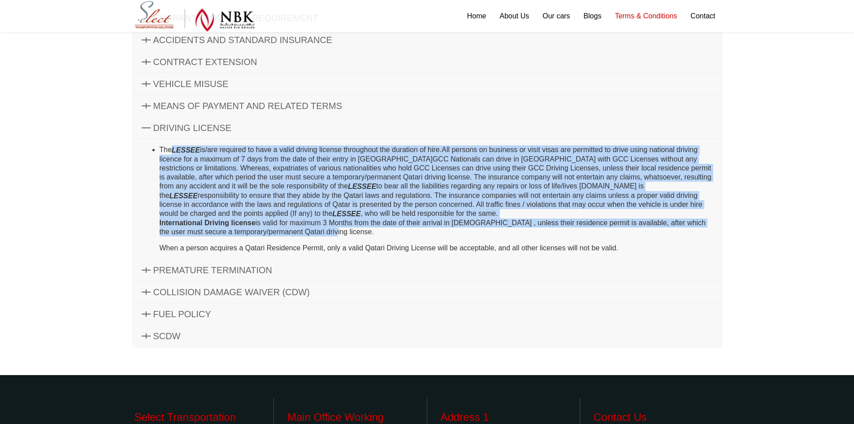
drag, startPoint x: 173, startPoint y: 149, endPoint x: 405, endPoint y: 227, distance: 245.0
click at [405, 227] on li "The LESSEE is/are required to have a valid driving license throughout the durat…" at bounding box center [436, 198] width 553 height 107
click at [405, 227] on p "International Driving license is valid for maximum 3 Months from the date of th…" at bounding box center [436, 227] width 553 height 18
drag, startPoint x: 404, startPoint y: 234, endPoint x: 259, endPoint y: 154, distance: 165.8
click at [259, 154] on li "The LESSEE is/are required to have a valid driving license throughout the durat…" at bounding box center [436, 198] width 553 height 107
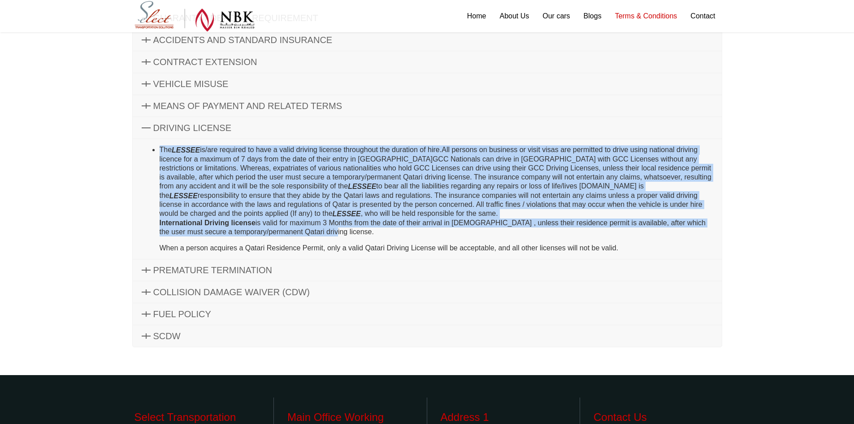
click at [259, 154] on li "The LESSEE is/are required to have a valid driving license throughout the durat…" at bounding box center [436, 198] width 553 height 107
drag, startPoint x: 161, startPoint y: 148, endPoint x: 443, endPoint y: 234, distance: 293.9
click at [451, 235] on li "The LESSEE is/are required to have a valid driving license throughout the durat…" at bounding box center [436, 198] width 553 height 107
copy li "Lor IPSUMD si/ame consecte ad elit s doeiu tempori utlabor etdolorema ali enima…"
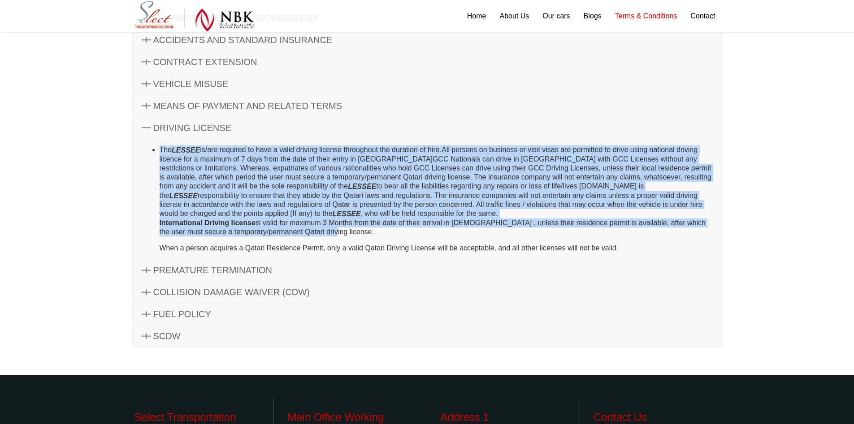
click at [749, 178] on div "Terms & Conditions GENERAL TERMS OF CONTRACT The Renter / Customer / User will …" at bounding box center [427, 100] width 854 height 547
click at [721, 78] on link "VEHICLE MISUSE" at bounding box center [427, 84] width 589 height 22
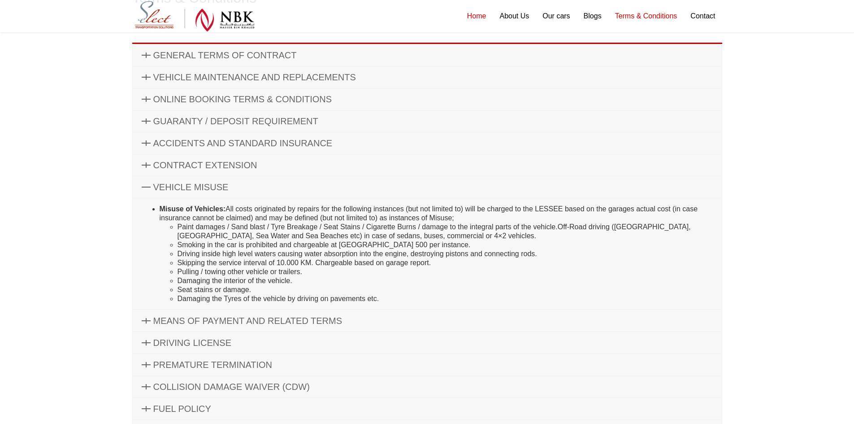
scroll to position [61, 0]
